Goal: Task Accomplishment & Management: Manage account settings

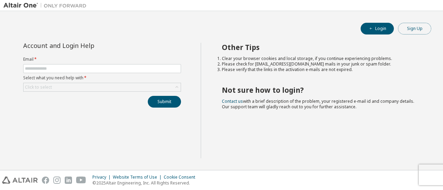
click at [407, 27] on button "Sign Up" at bounding box center [414, 29] width 33 height 12
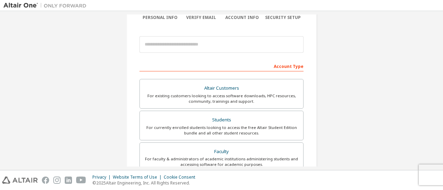
scroll to position [64, 0]
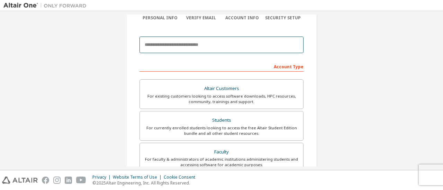
click at [175, 47] on input "email" at bounding box center [221, 45] width 164 height 17
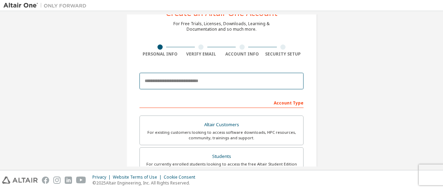
click at [156, 82] on input "email" at bounding box center [221, 81] width 164 height 17
type input "**********"
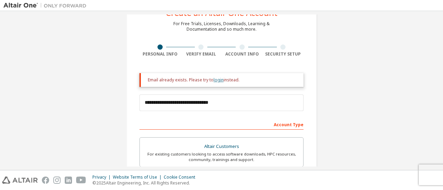
click at [219, 82] on link "login" at bounding box center [218, 80] width 10 height 6
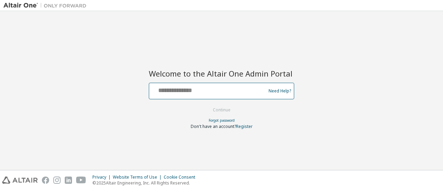
click at [204, 92] on input "text" at bounding box center [208, 90] width 113 height 10
type input "**********"
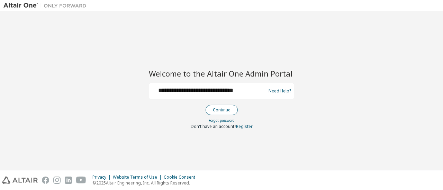
click at [225, 105] on button "Continue" at bounding box center [221, 110] width 32 height 10
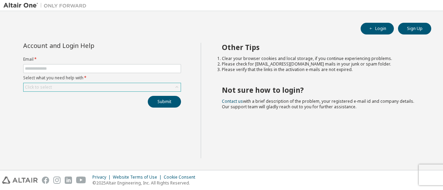
click at [37, 85] on div "Click to select" at bounding box center [38, 88] width 27 height 6
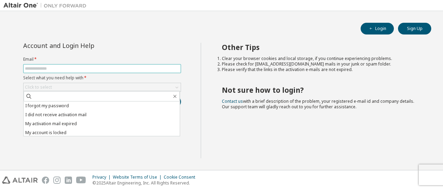
click at [35, 67] on input "text" at bounding box center [102, 69] width 154 height 6
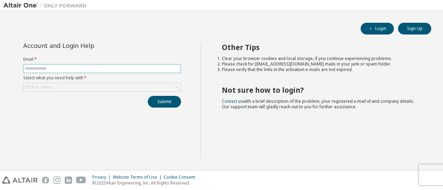
click at [49, 70] on input "text" at bounding box center [102, 69] width 154 height 6
type input "**********"
click at [62, 88] on div "Click to select" at bounding box center [102, 87] width 157 height 8
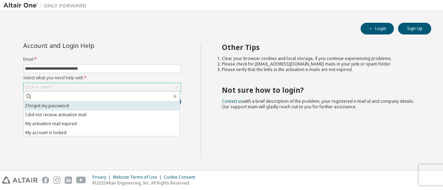
click at [55, 107] on li "I forgot my password" at bounding box center [102, 106] width 156 height 9
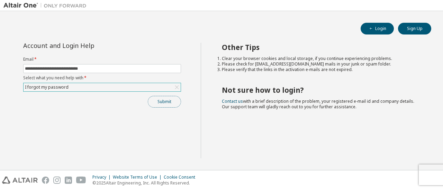
click at [160, 101] on button "Submit" at bounding box center [164, 102] width 33 height 12
click at [167, 100] on button "Submit" at bounding box center [164, 102] width 33 height 12
click at [167, 100] on div "Submit" at bounding box center [102, 102] width 158 height 12
click at [125, 88] on div "I forgot my password" at bounding box center [102, 87] width 157 height 8
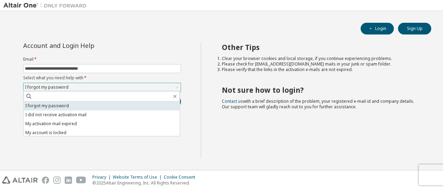
click at [69, 107] on li "I forgot my password" at bounding box center [102, 106] width 156 height 9
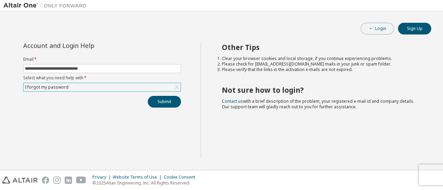
click at [379, 30] on button "Login" at bounding box center [376, 29] width 33 height 12
